Goal: Information Seeking & Learning: Check status

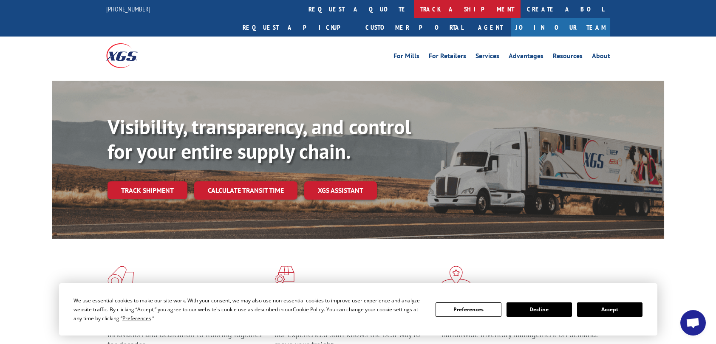
click at [414, 8] on link "track a shipment" at bounding box center [467, 9] width 107 height 18
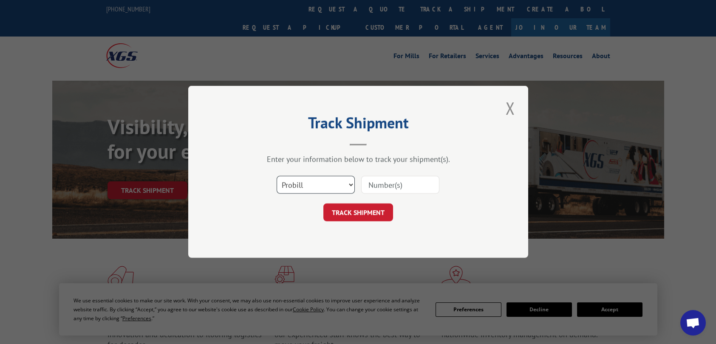
drag, startPoint x: 317, startPoint y: 182, endPoint x: 313, endPoint y: 191, distance: 9.9
click at [317, 182] on select "Select category... Probill BOL PO" at bounding box center [316, 185] width 78 height 18
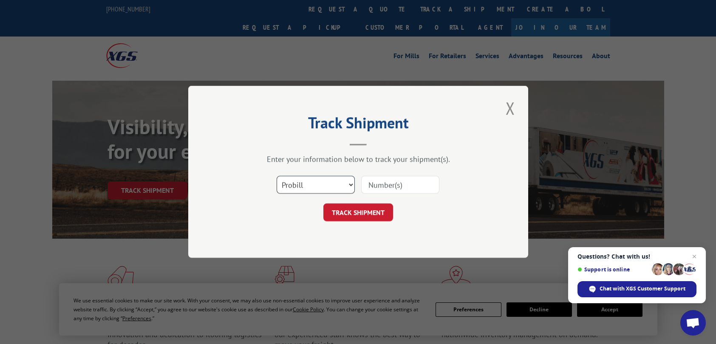
select select "bol"
click at [277, 176] on select "Select category... Probill BOL PO" at bounding box center [316, 185] width 78 height 18
click at [390, 184] on input at bounding box center [400, 185] width 78 height 18
paste input "bol 5946114"
type input "bol 5946114"
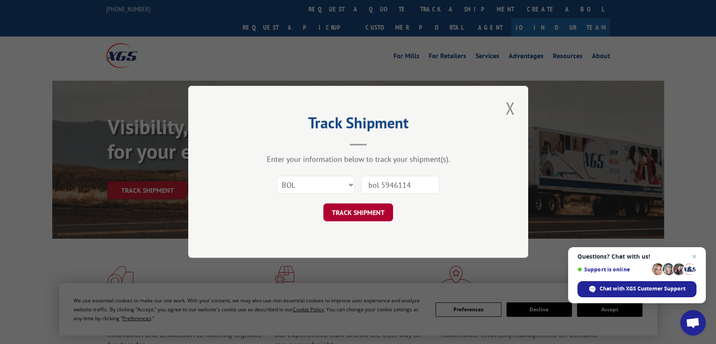
click at [369, 212] on button "TRACK SHIPMENT" at bounding box center [359, 213] width 70 height 18
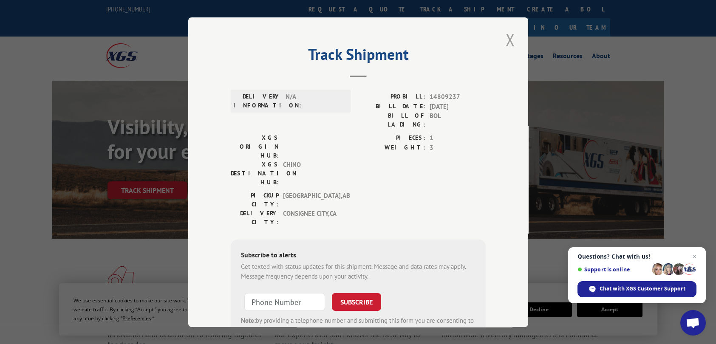
click at [504, 36] on button "Close modal" at bounding box center [510, 39] width 14 height 23
